Goal: Register for event/course

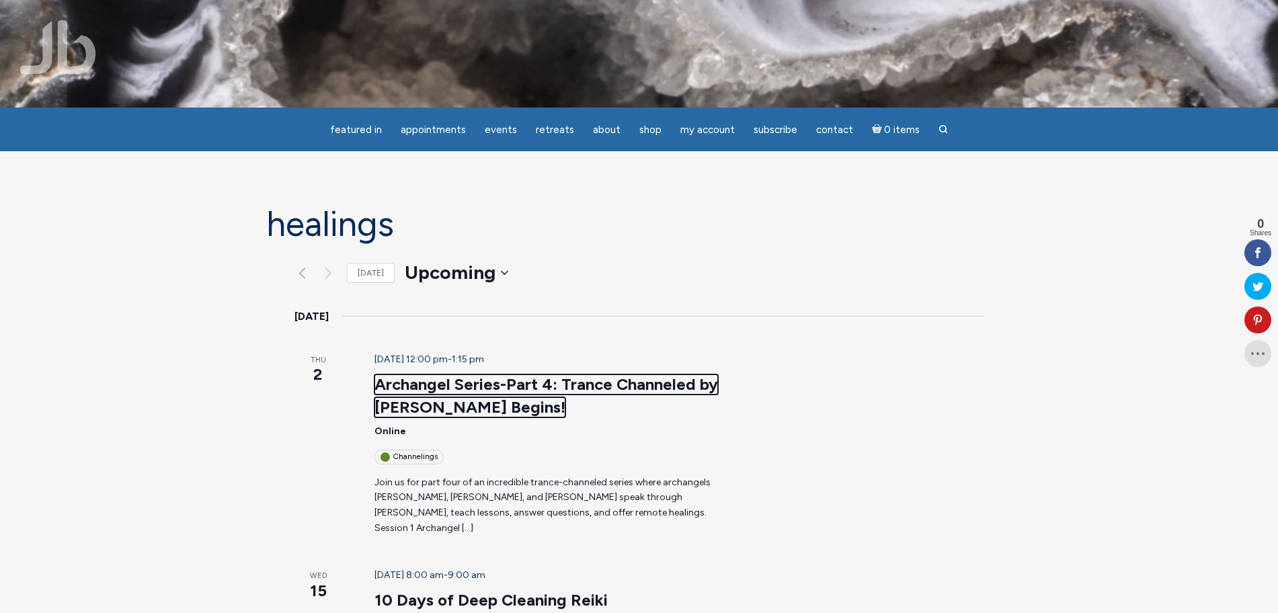
click at [476, 374] on link "Archangel Series-Part 4: Trance Channeled by [PERSON_NAME] Begins!" at bounding box center [545, 395] width 343 height 43
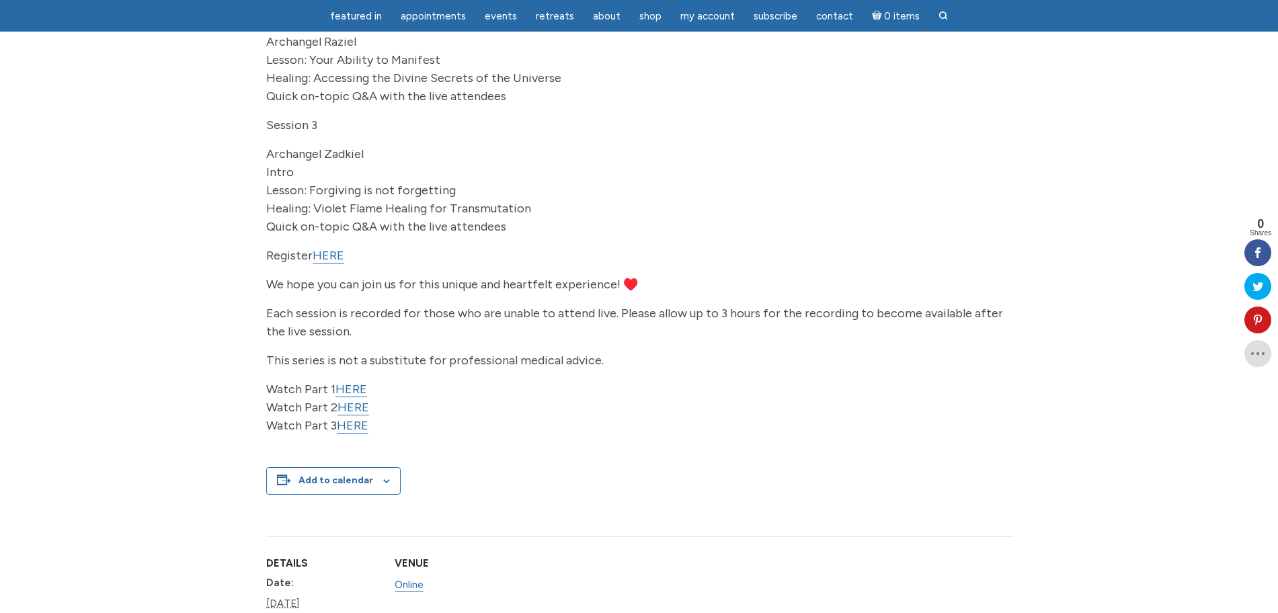
scroll to position [756, 0]
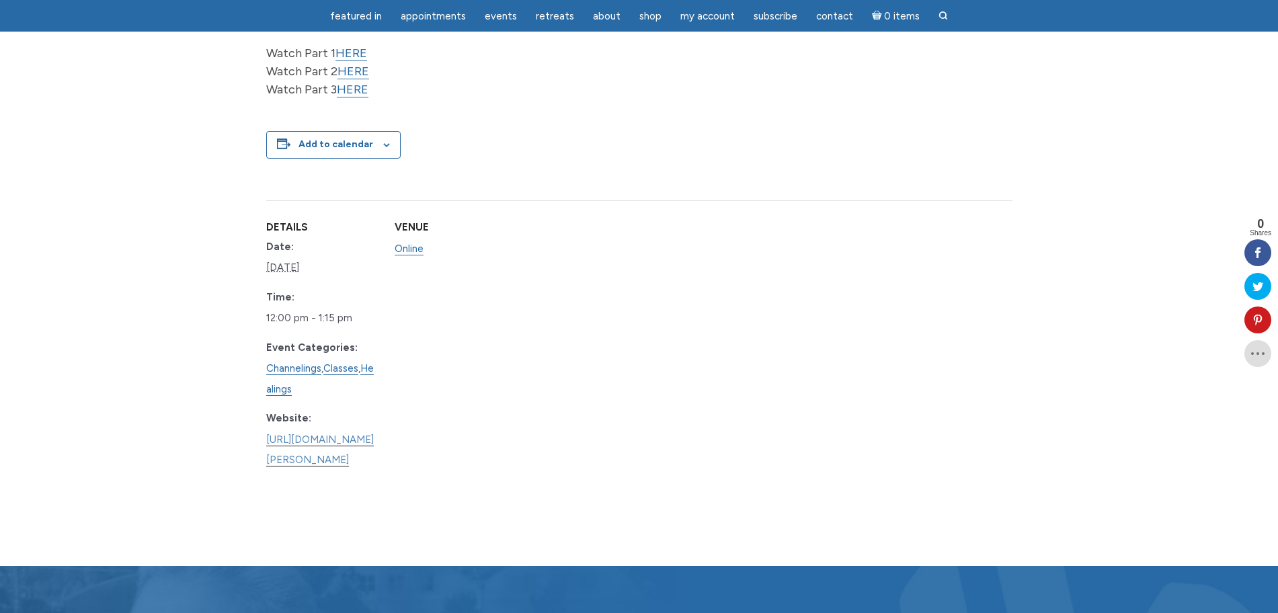
click at [374, 437] on link "https://www.learnitlive.com/Class/Archangel-Series-Part-4%3A-Trance-Channeled-b…" at bounding box center [320, 450] width 108 height 34
